Goal: Use online tool/utility: Utilize a website feature to perform a specific function

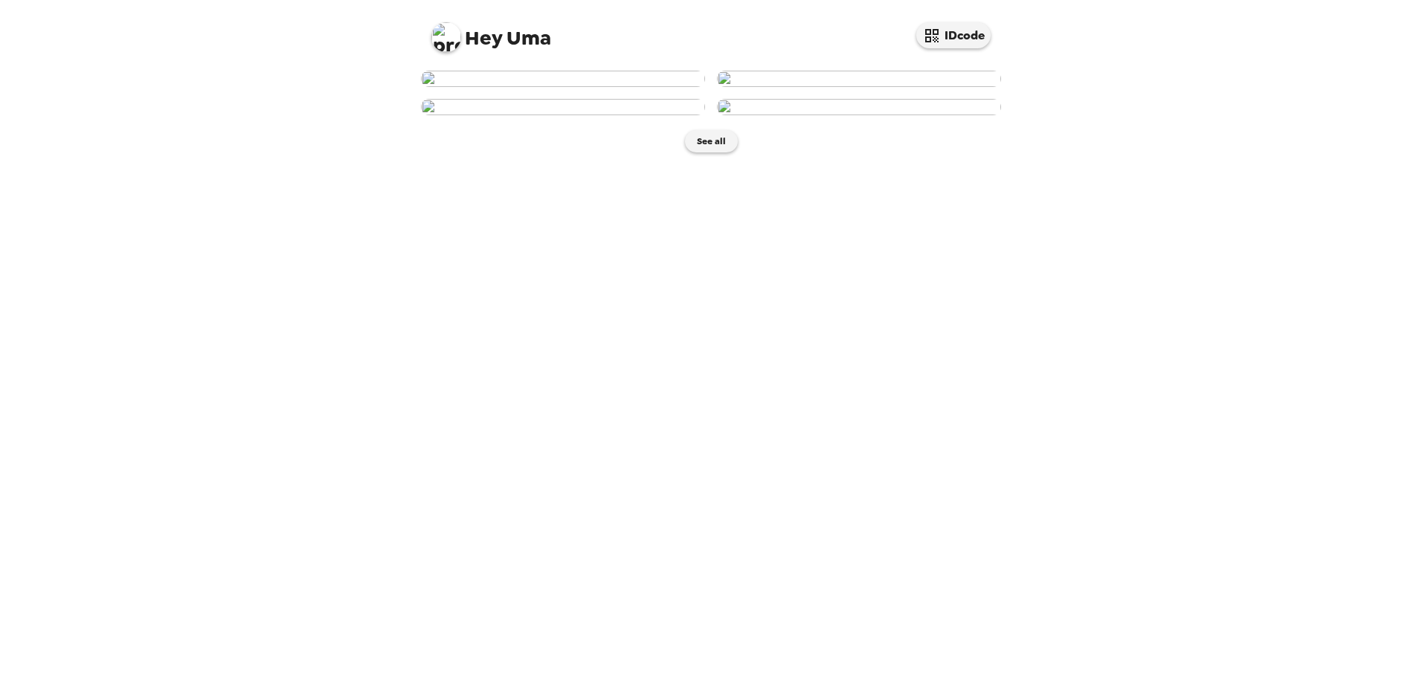
click at [550, 87] on img at bounding box center [563, 79] width 284 height 16
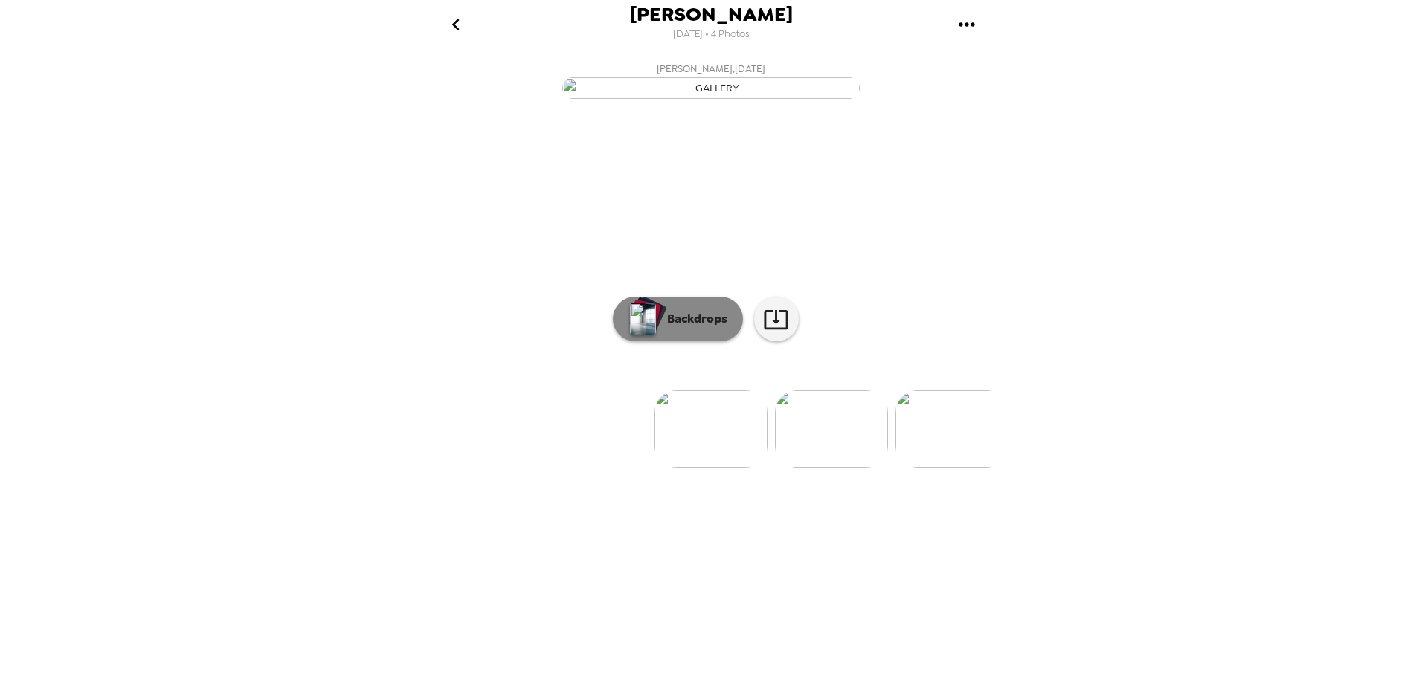
click at [700, 328] on p "Backdrops" at bounding box center [694, 319] width 68 height 18
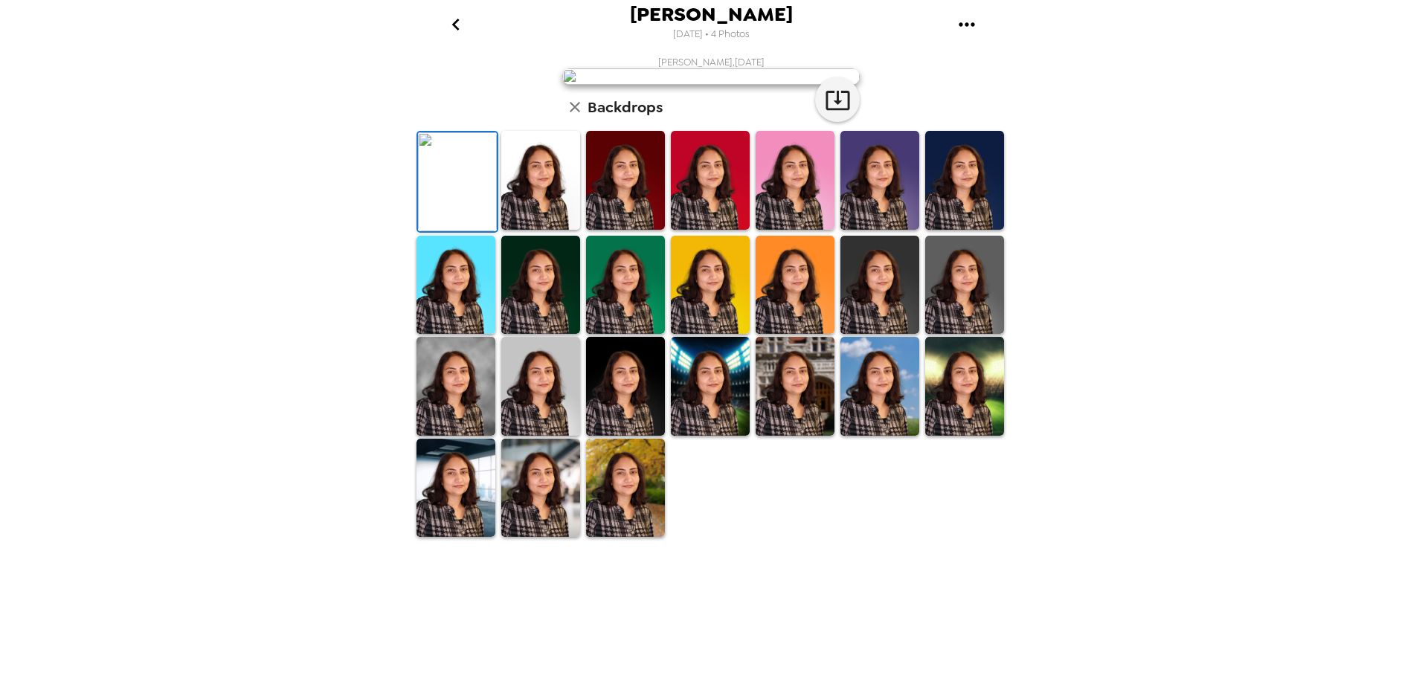
click at [567, 230] on img at bounding box center [540, 180] width 79 height 99
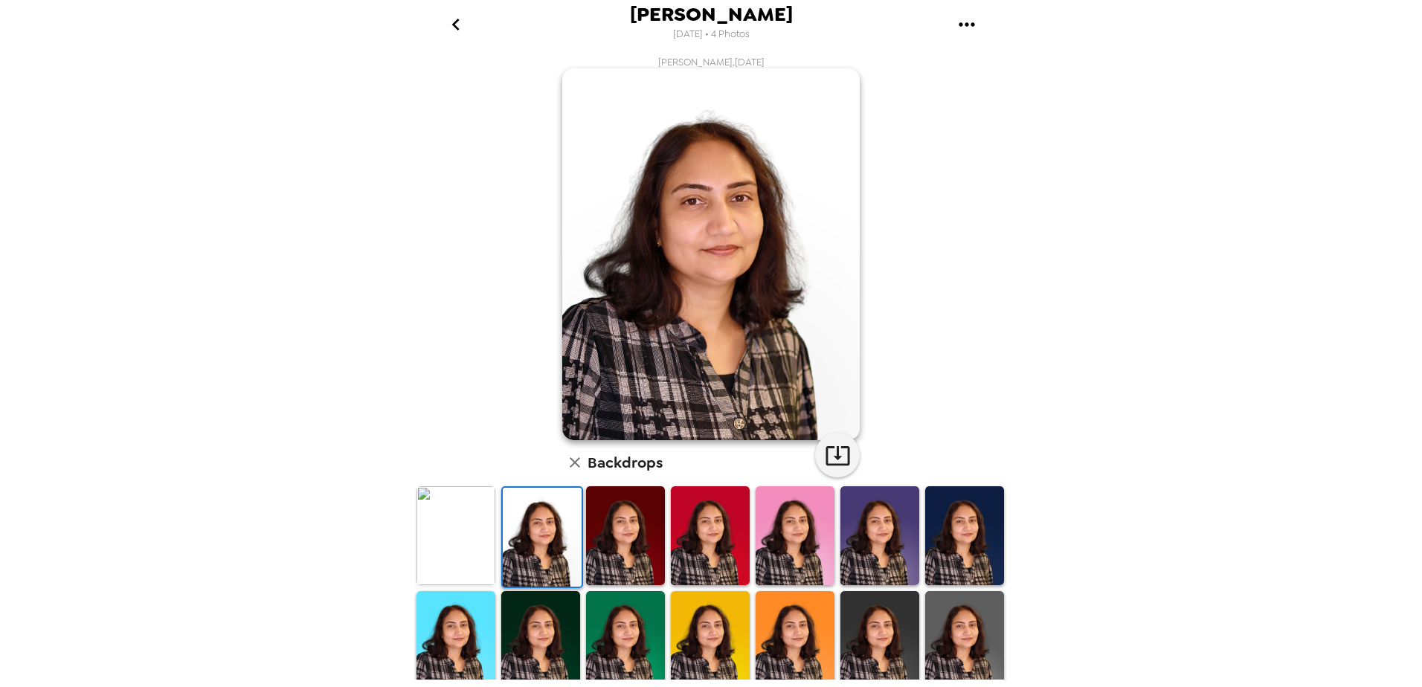
click at [605, 525] on img at bounding box center [625, 535] width 79 height 99
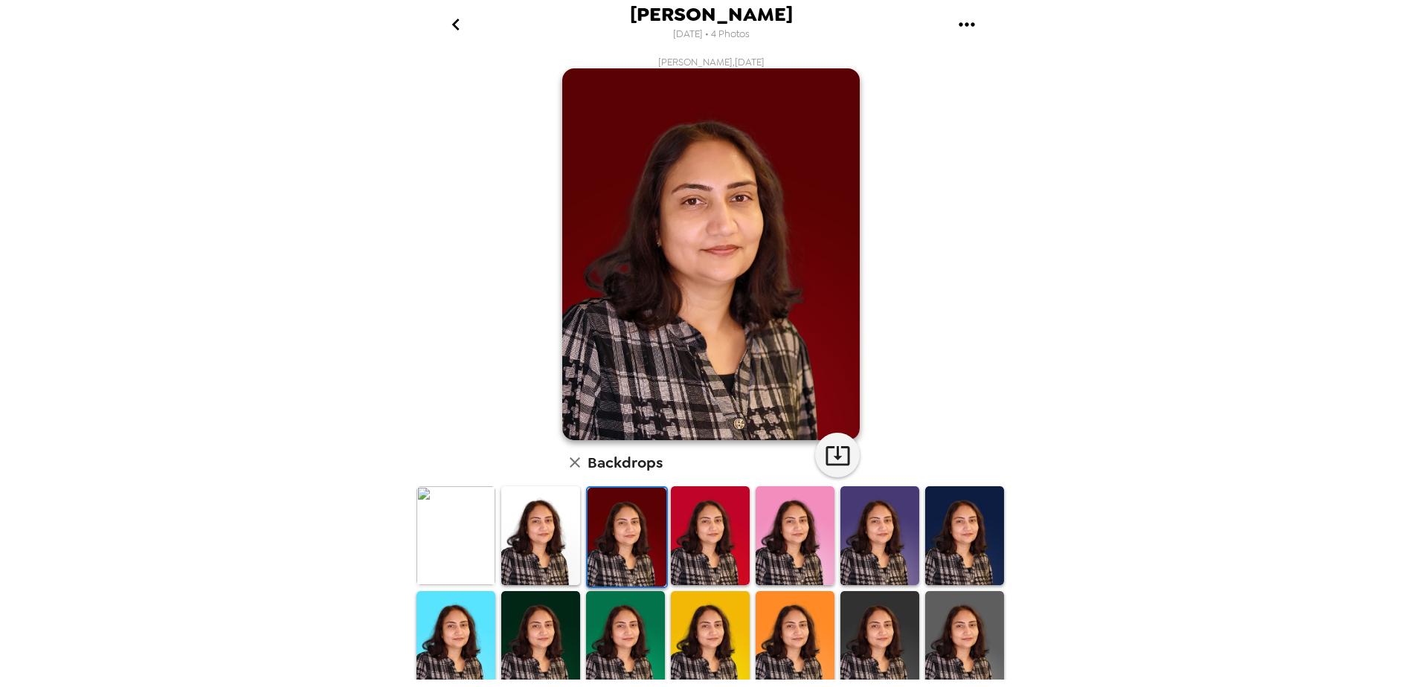
click at [695, 527] on img at bounding box center [710, 535] width 79 height 99
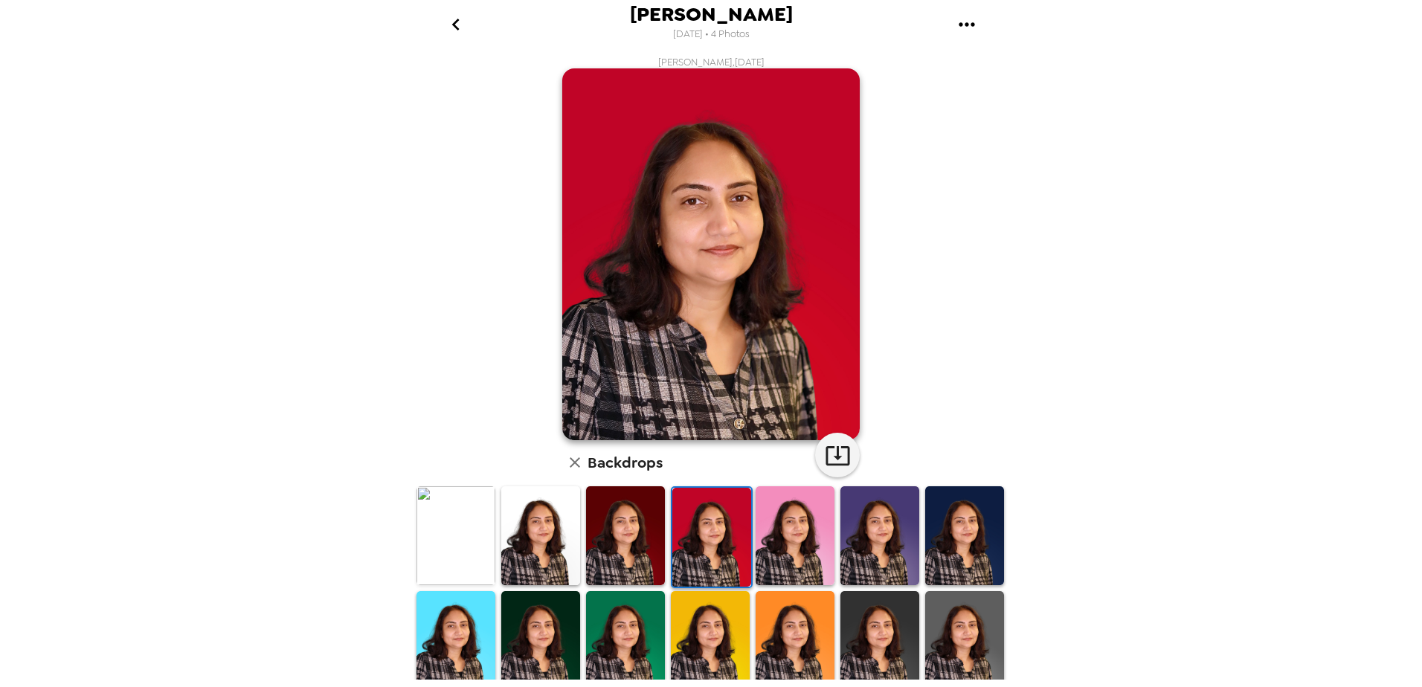
click at [756, 527] on img at bounding box center [795, 535] width 79 height 99
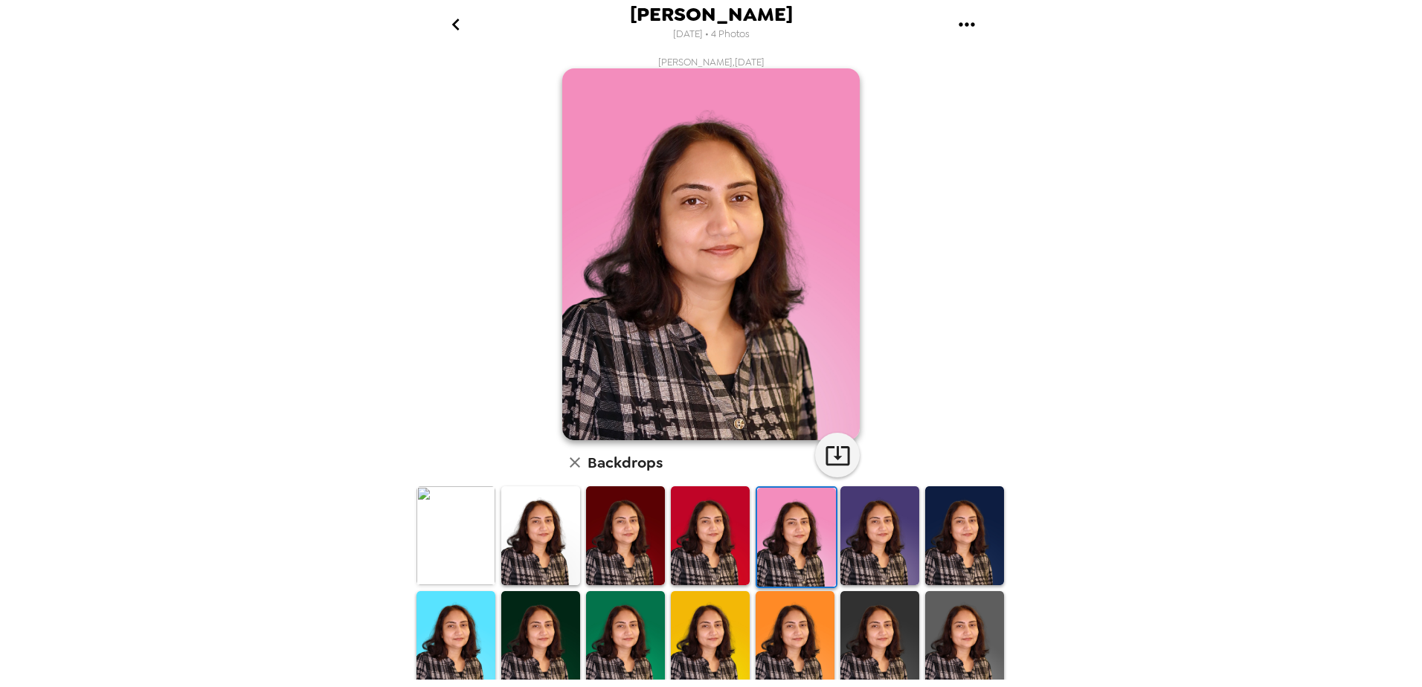
click at [807, 524] on img at bounding box center [796, 537] width 79 height 99
click at [869, 526] on img at bounding box center [879, 535] width 79 height 99
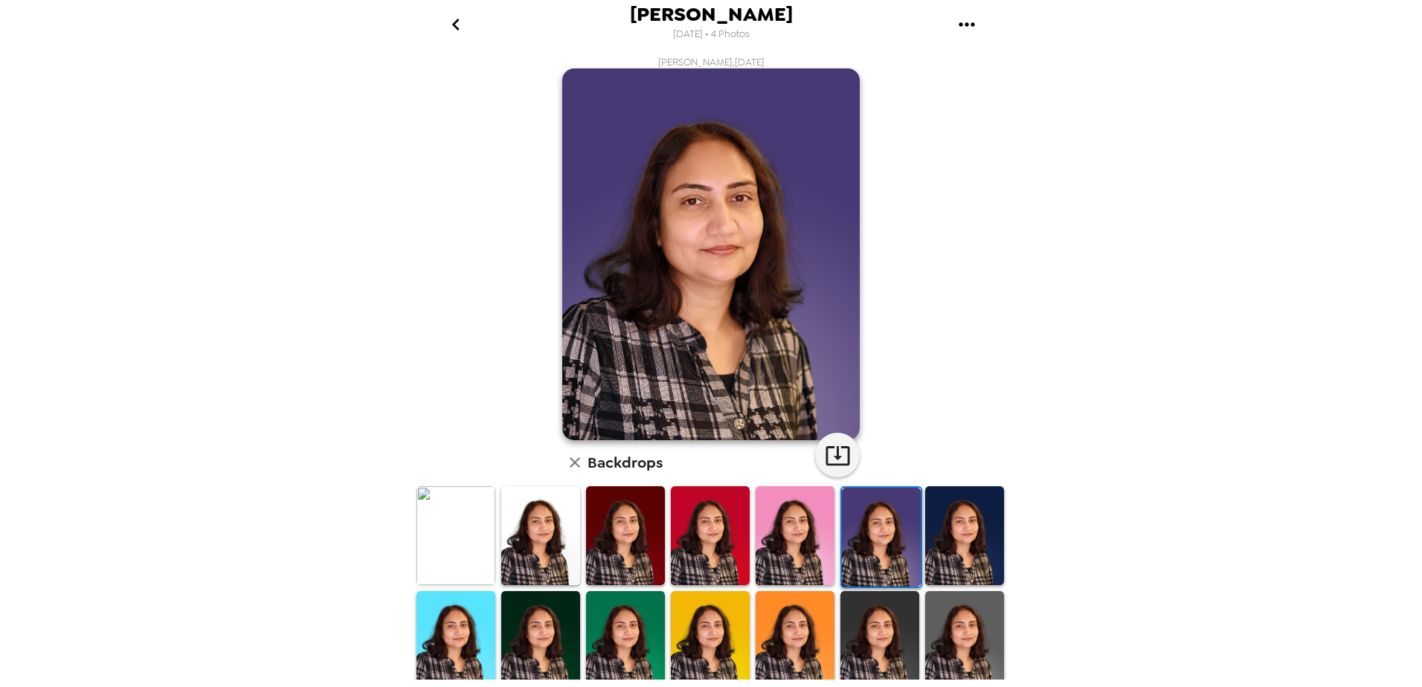
click at [925, 529] on img at bounding box center [964, 535] width 79 height 99
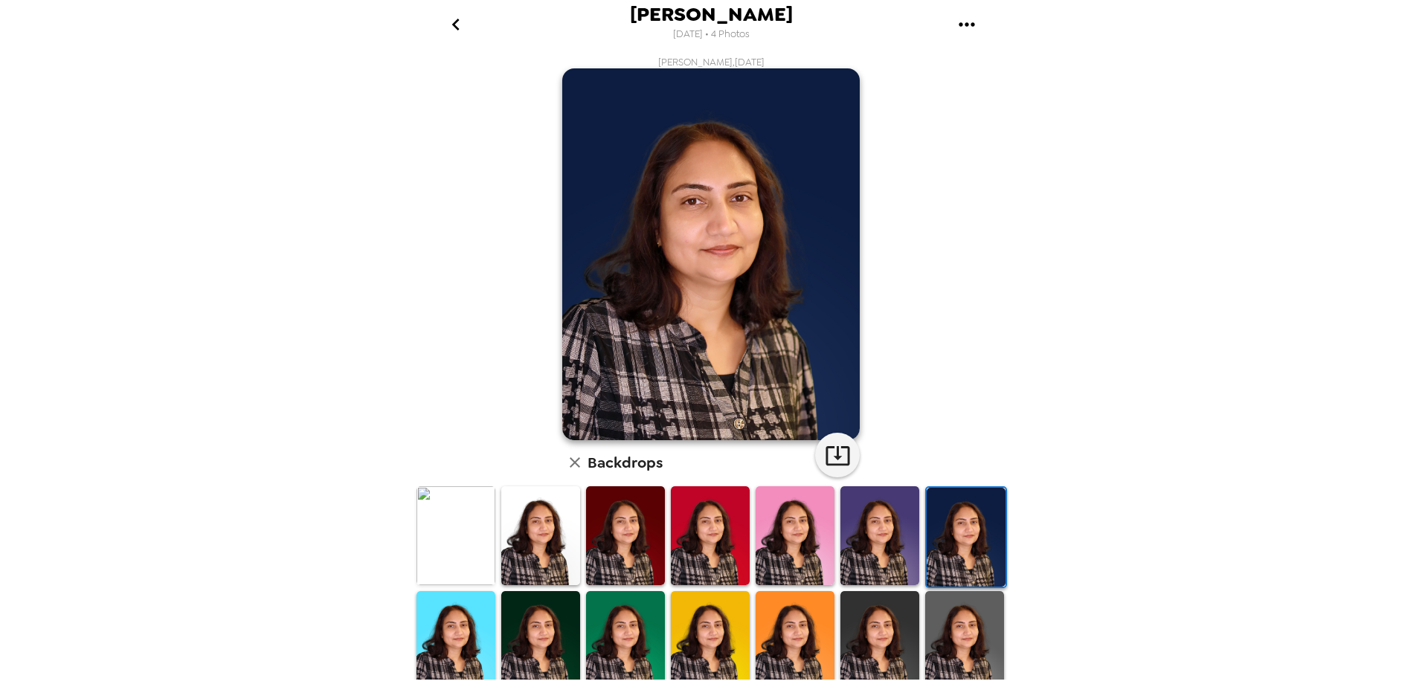
click at [949, 622] on img at bounding box center [964, 640] width 79 height 99
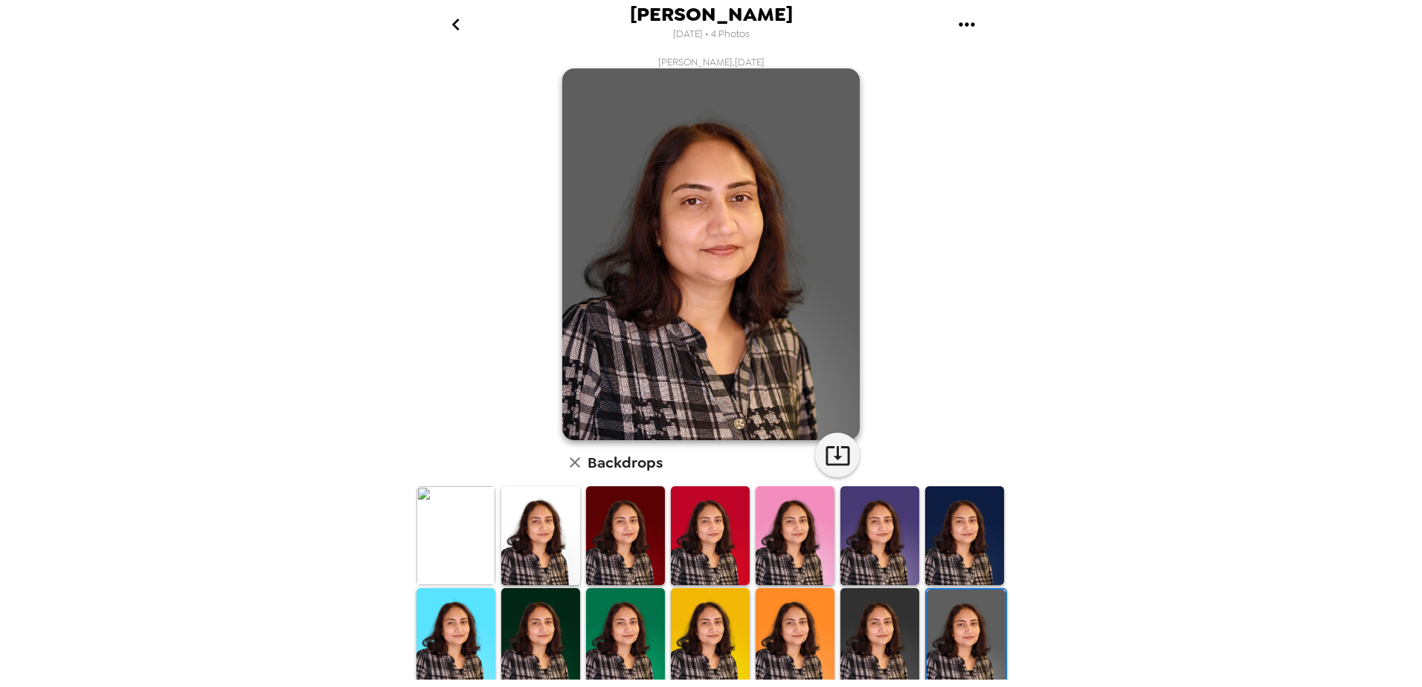
click at [872, 621] on img at bounding box center [879, 637] width 79 height 99
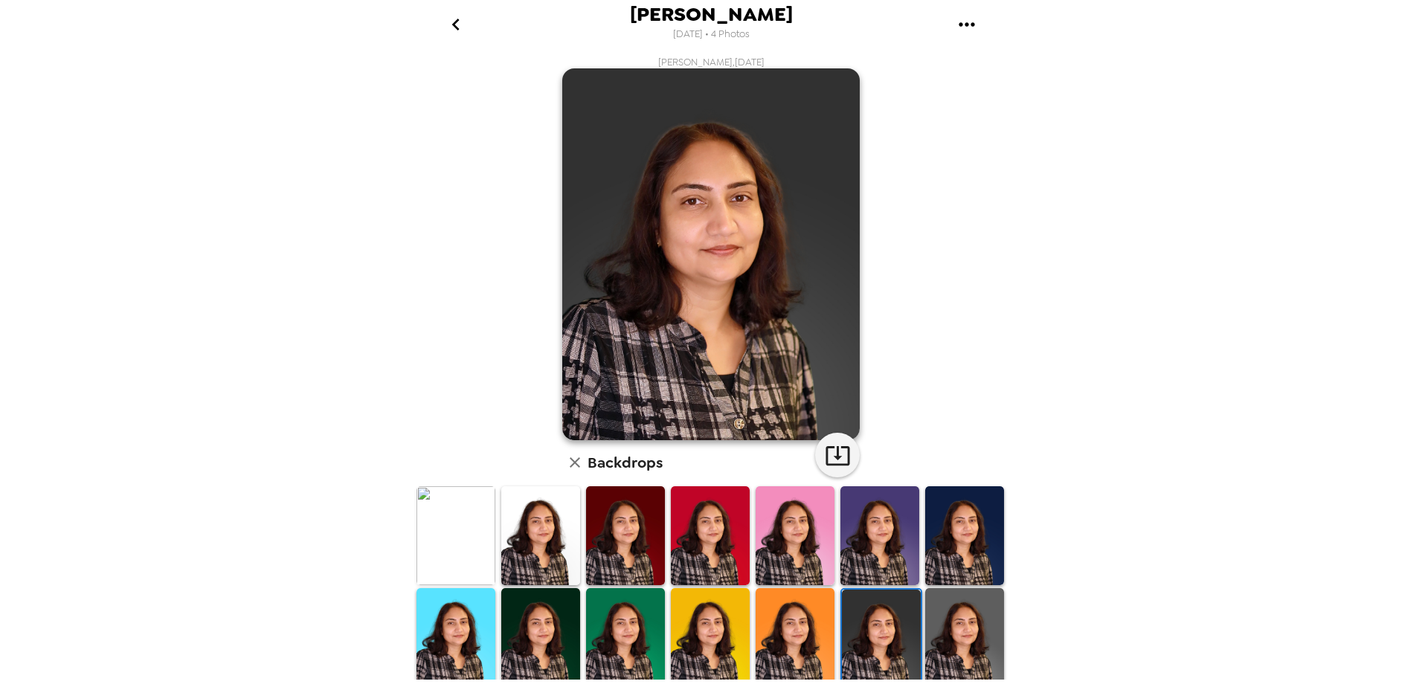
click at [812, 625] on img at bounding box center [795, 637] width 79 height 99
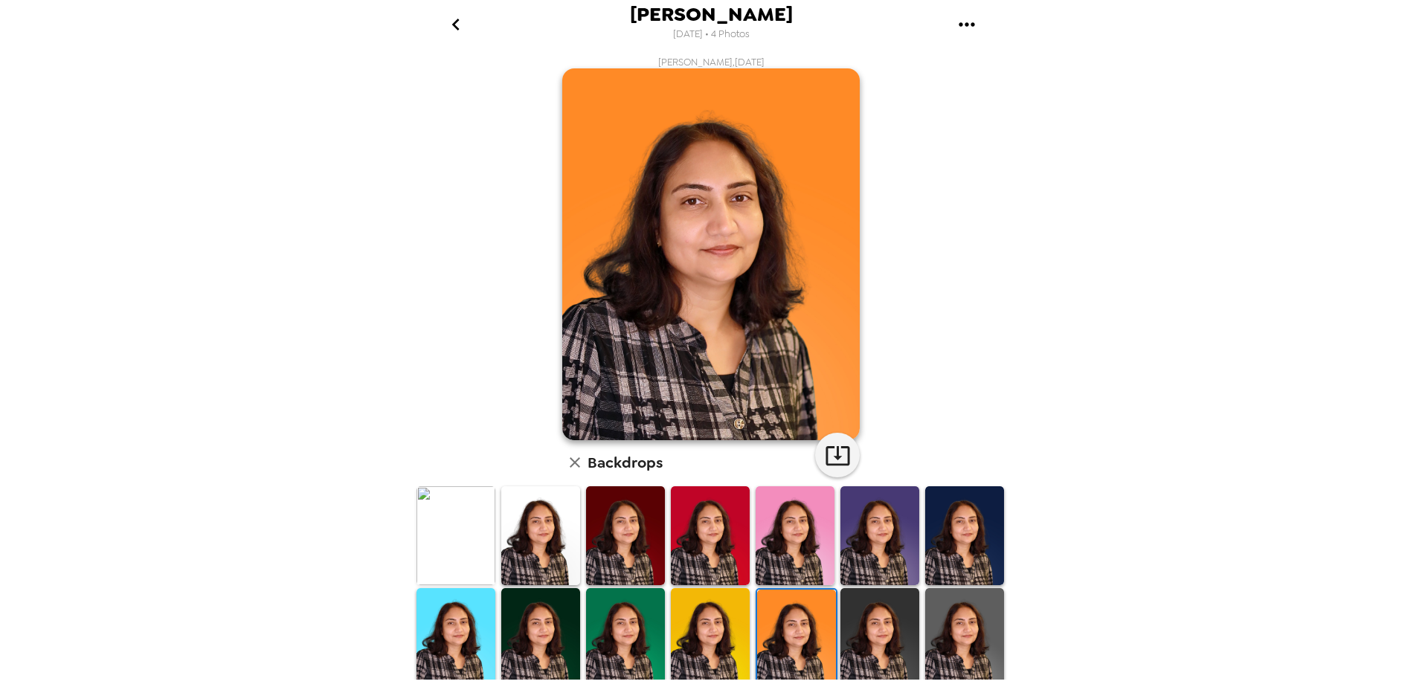
click at [753, 625] on div at bounding box center [795, 639] width 85 height 105
click at [712, 623] on img at bounding box center [710, 637] width 79 height 99
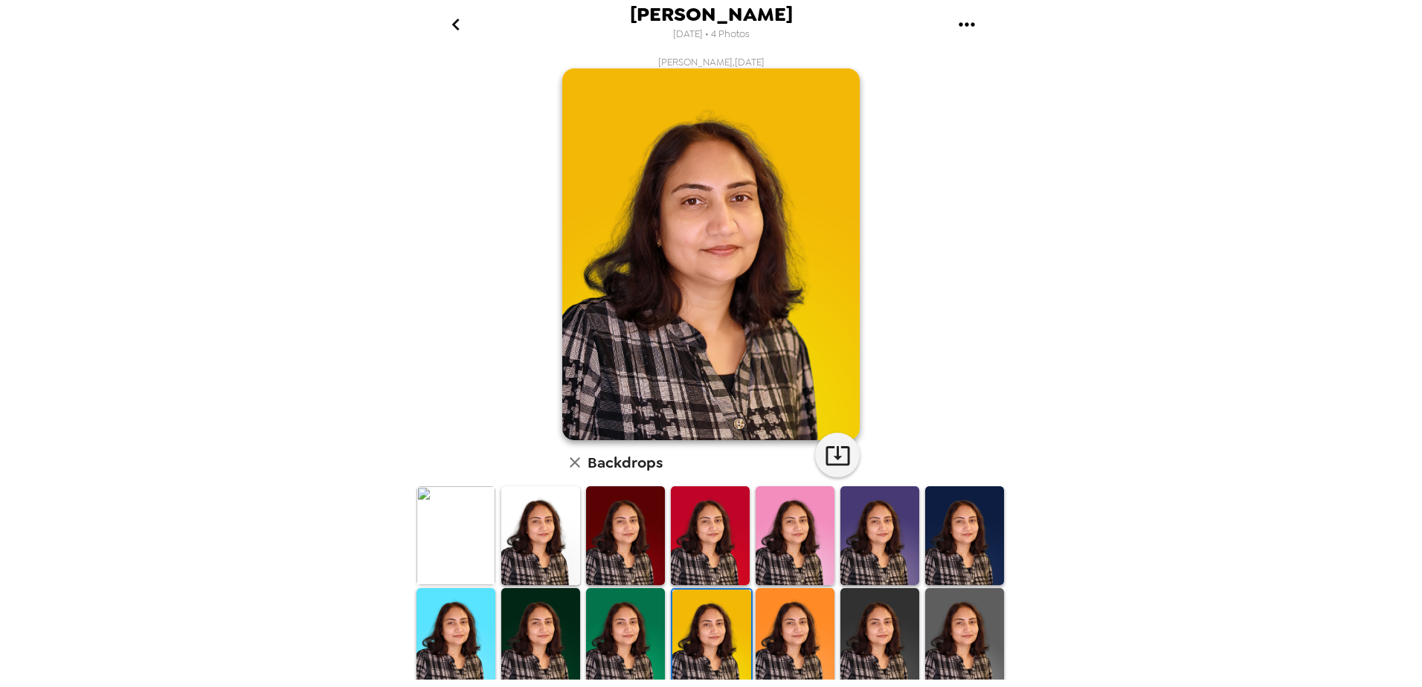
click at [631, 625] on img at bounding box center [625, 637] width 79 height 99
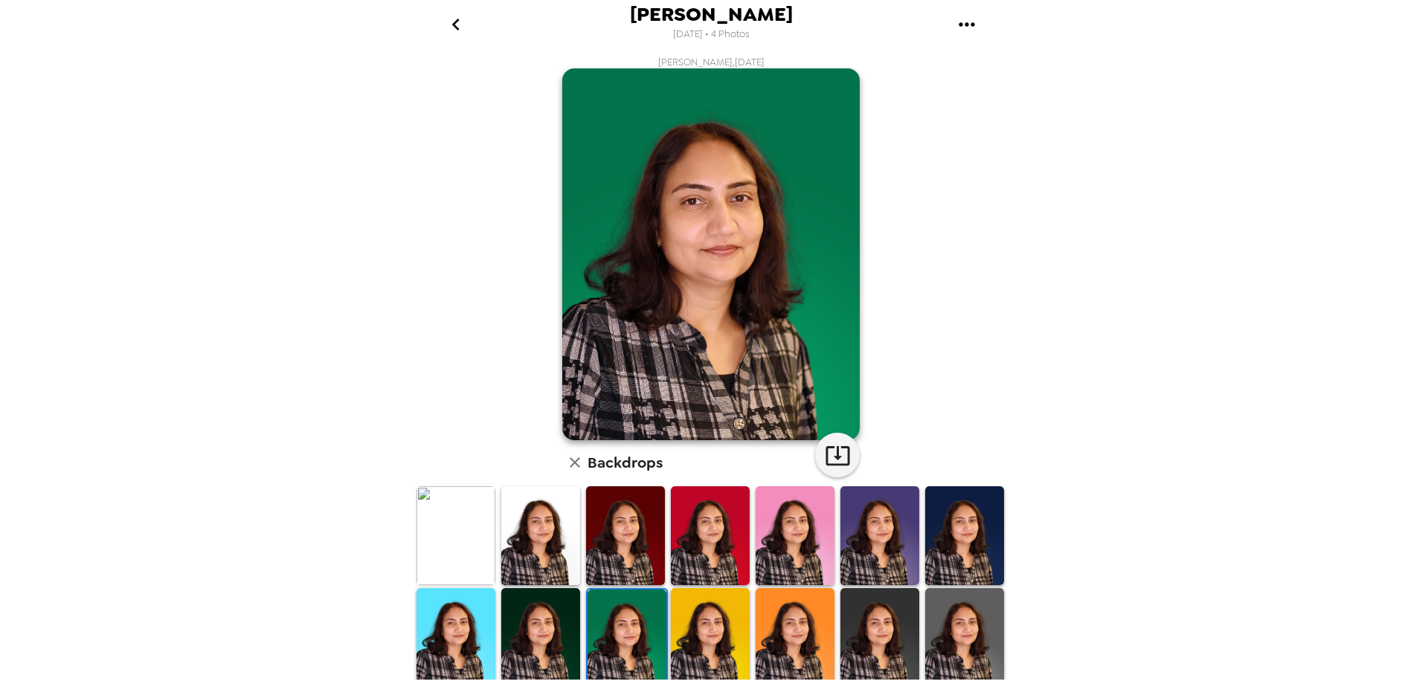
click at [533, 626] on img at bounding box center [540, 637] width 79 height 99
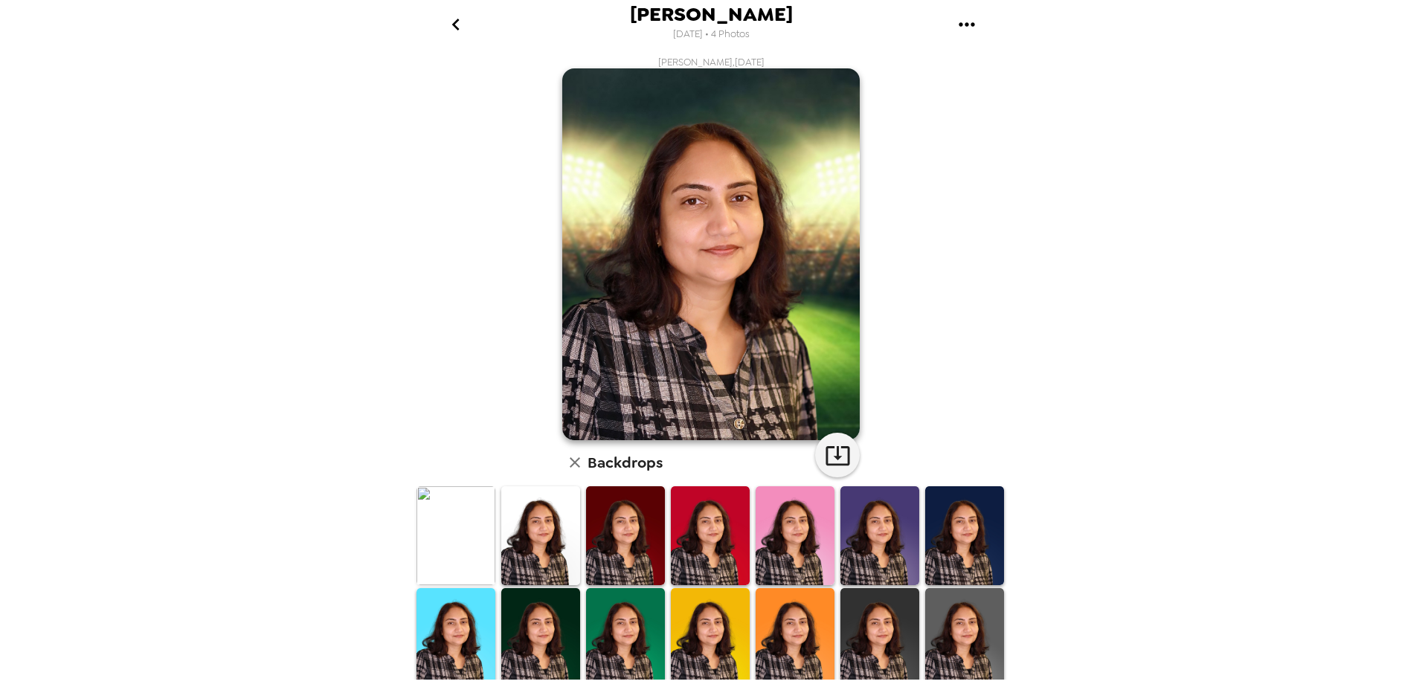
scroll to position [207, 0]
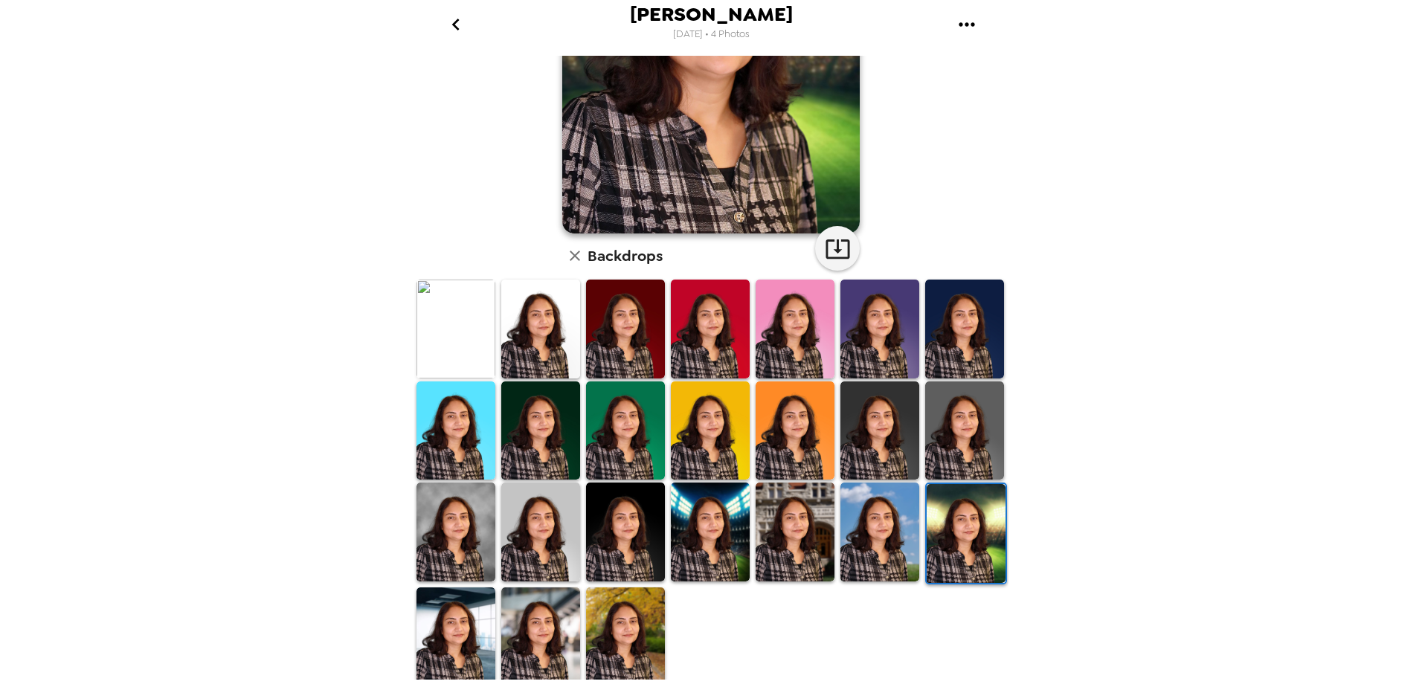
click at [602, 619] on img at bounding box center [625, 636] width 79 height 98
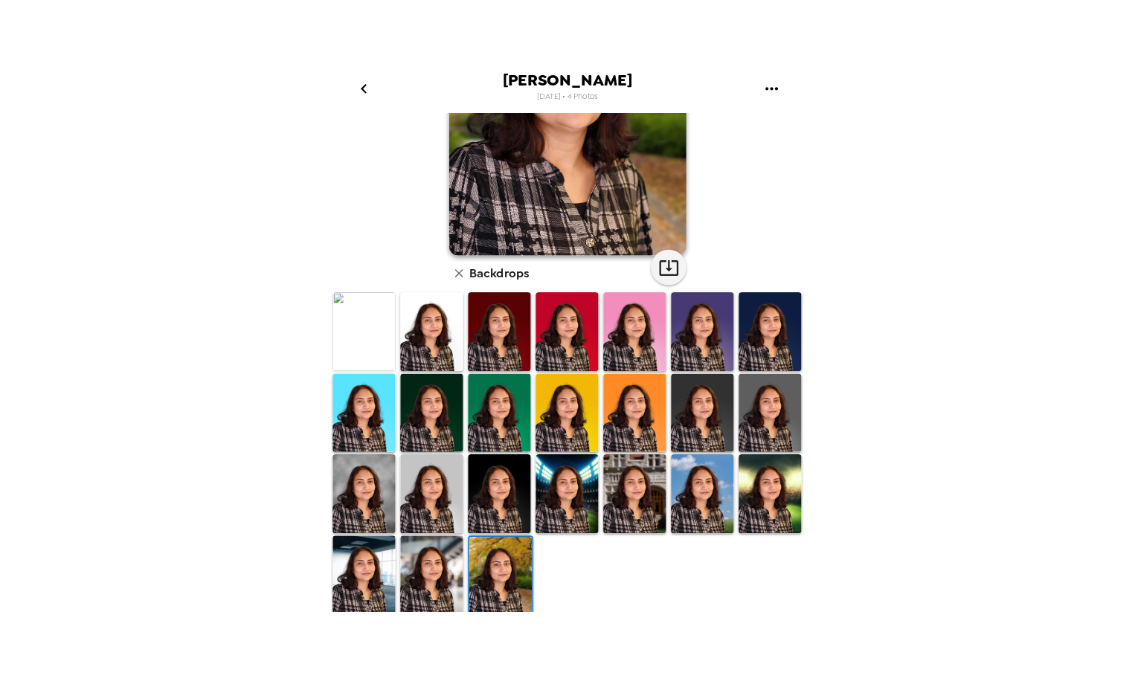
scroll to position [0, 0]
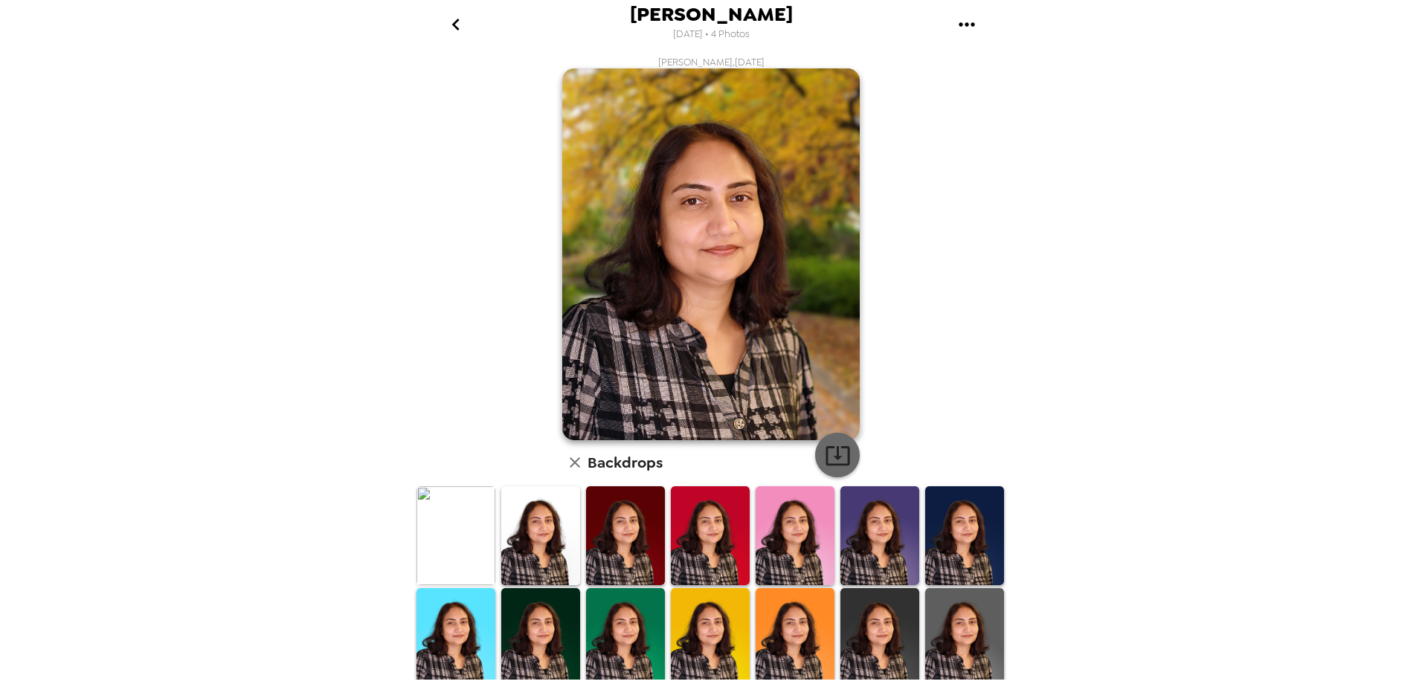
click at [832, 449] on icon "button" at bounding box center [837, 455] width 24 height 19
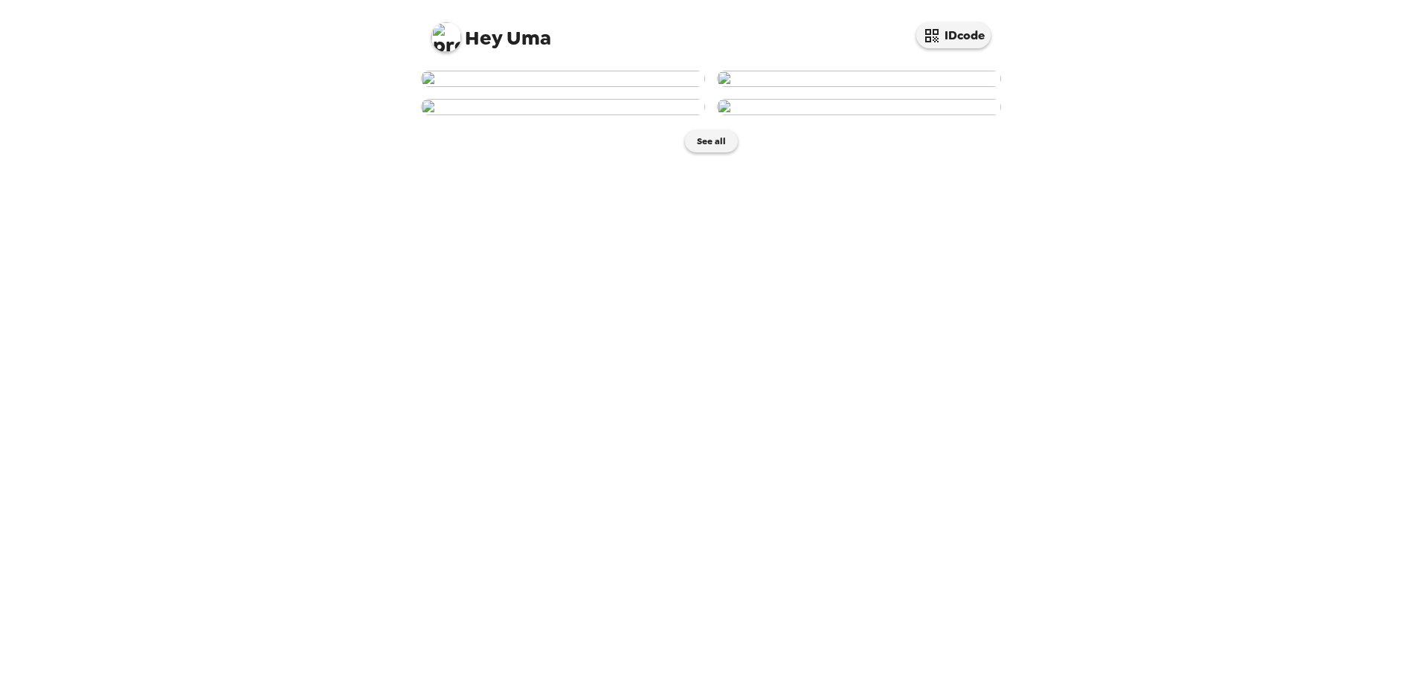
click at [935, 87] on img at bounding box center [859, 79] width 284 height 16
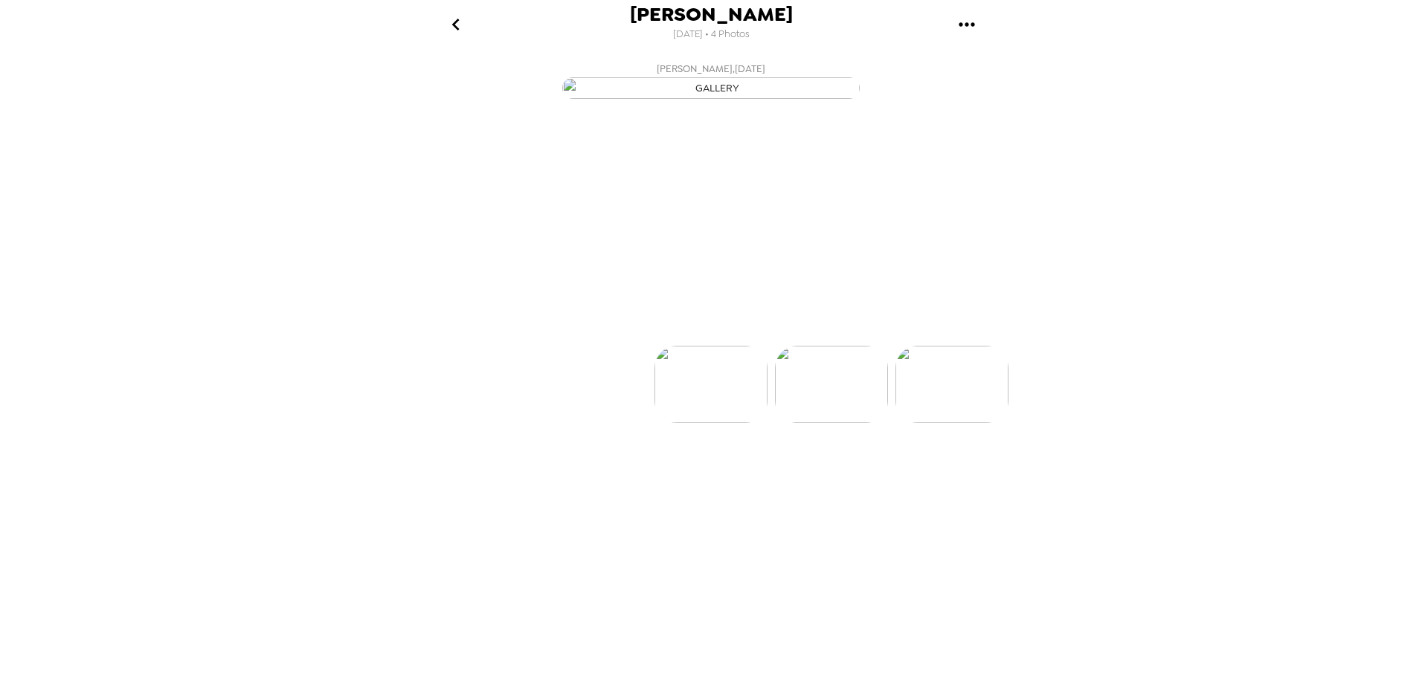
scroll to position [0, 120]
click at [714, 328] on p "Backdrops" at bounding box center [694, 319] width 68 height 18
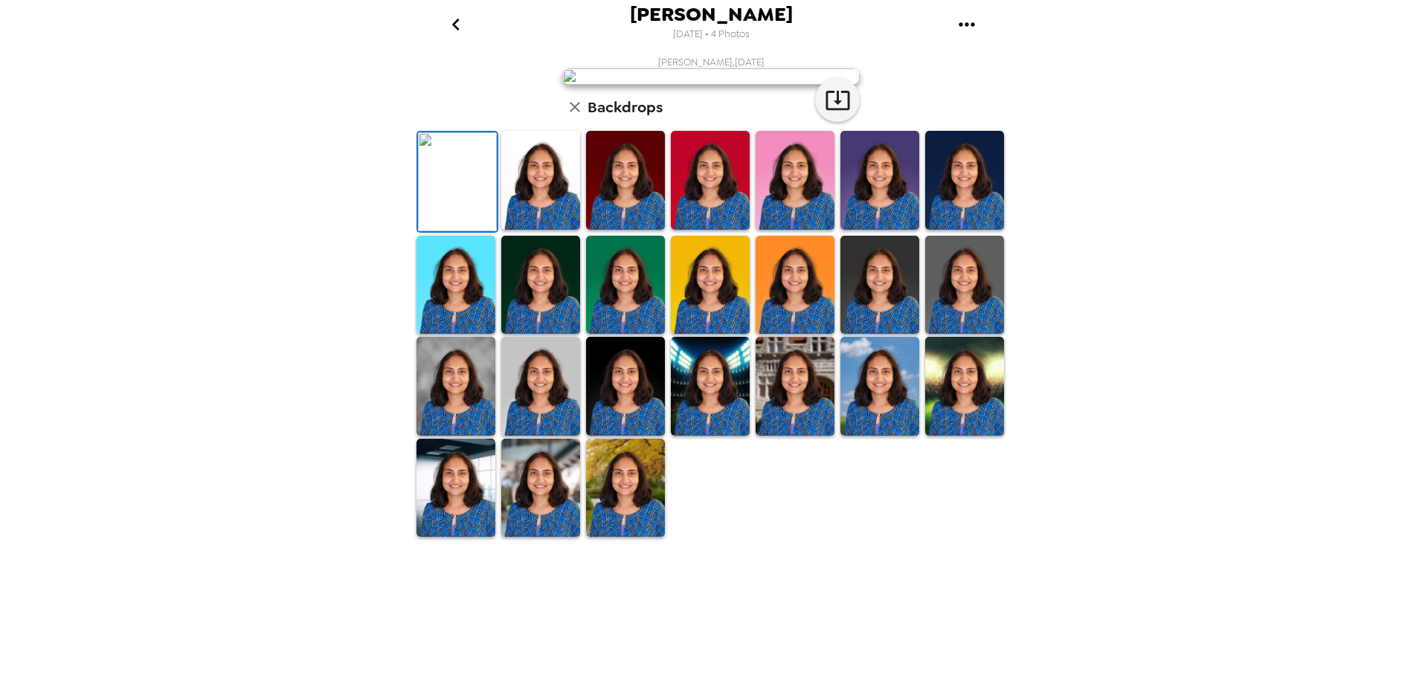
scroll to position [206, 0]
click at [991, 436] on img at bounding box center [964, 386] width 79 height 99
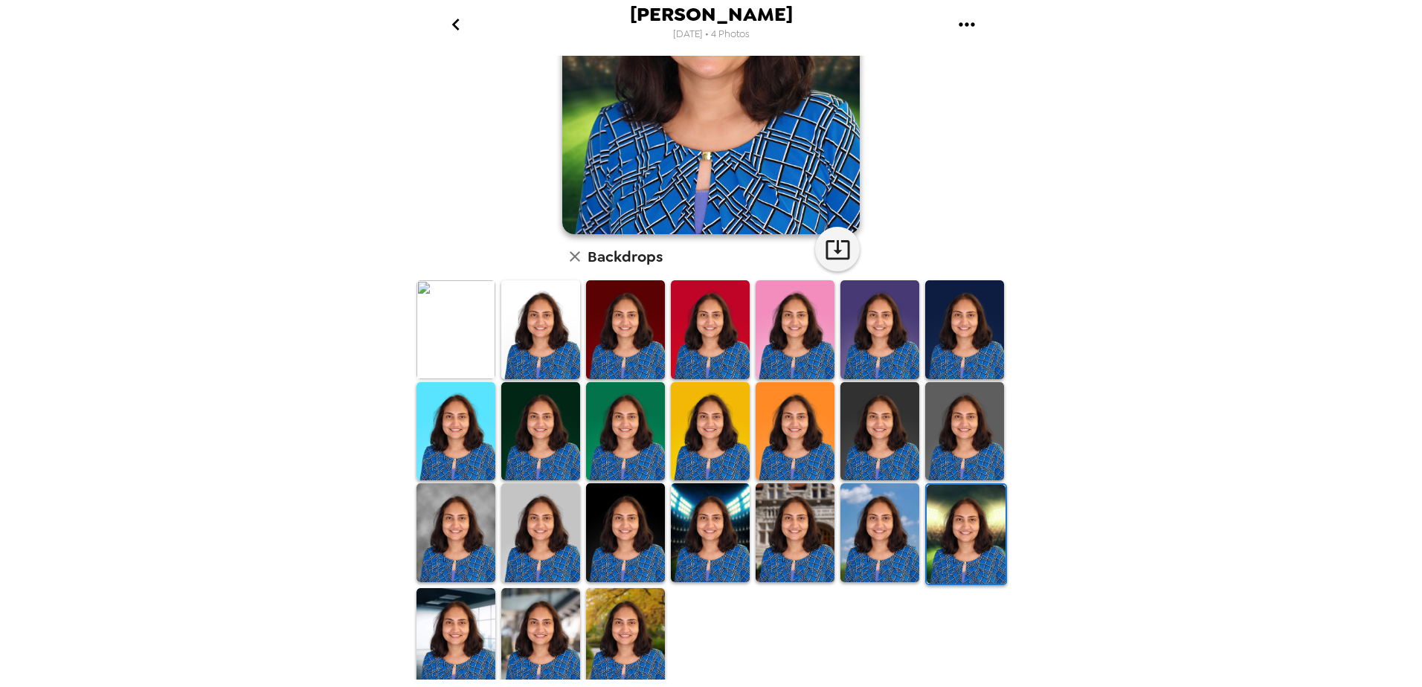
click at [701, 547] on img at bounding box center [710, 532] width 79 height 99
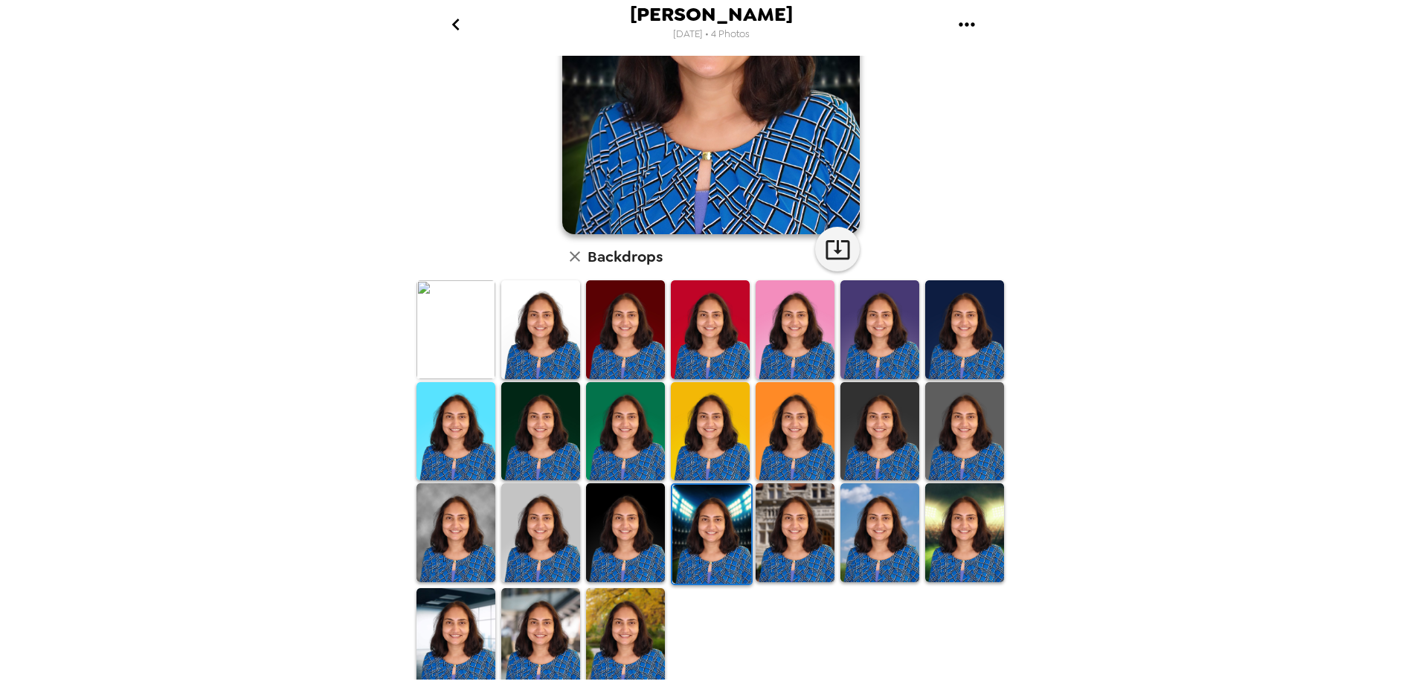
scroll to position [0, 0]
click at [615, 654] on img at bounding box center [625, 637] width 79 height 99
